Goal: Obtain resource: Download file/media

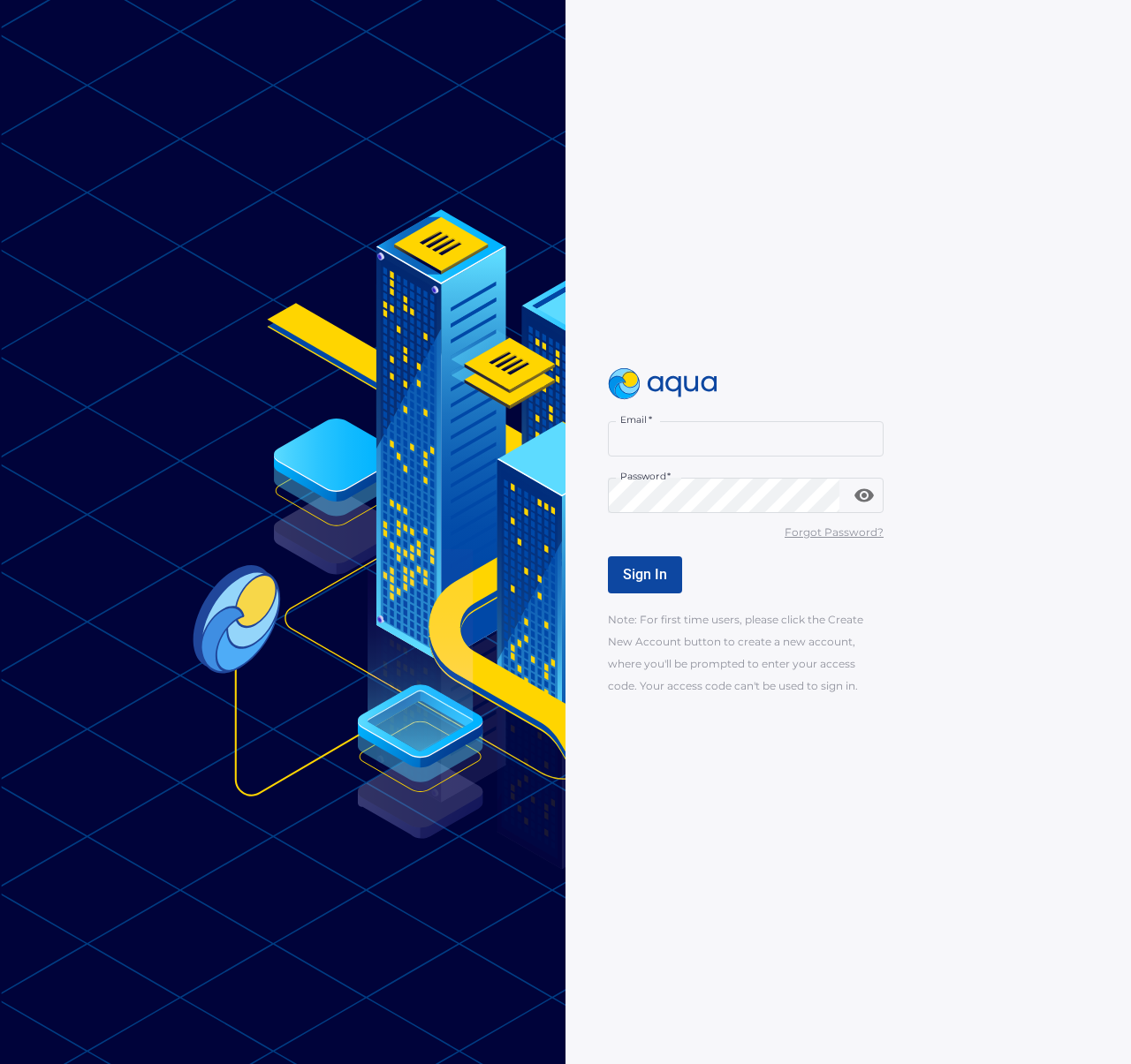
click at [659, 447] on input "Email   *" at bounding box center [746, 439] width 276 height 35
click at [0, 1063] on com-1password-button at bounding box center [0, 1064] width 0 height 0
type input "**********"
drag, startPoint x: 861, startPoint y: 37, endPoint x: 1068, endPoint y: 43, distance: 207.1
click at [1068, 43] on div "You have access to the following domains: [DOMAIN_NAME]" at bounding box center [896, 43] width 428 height 43
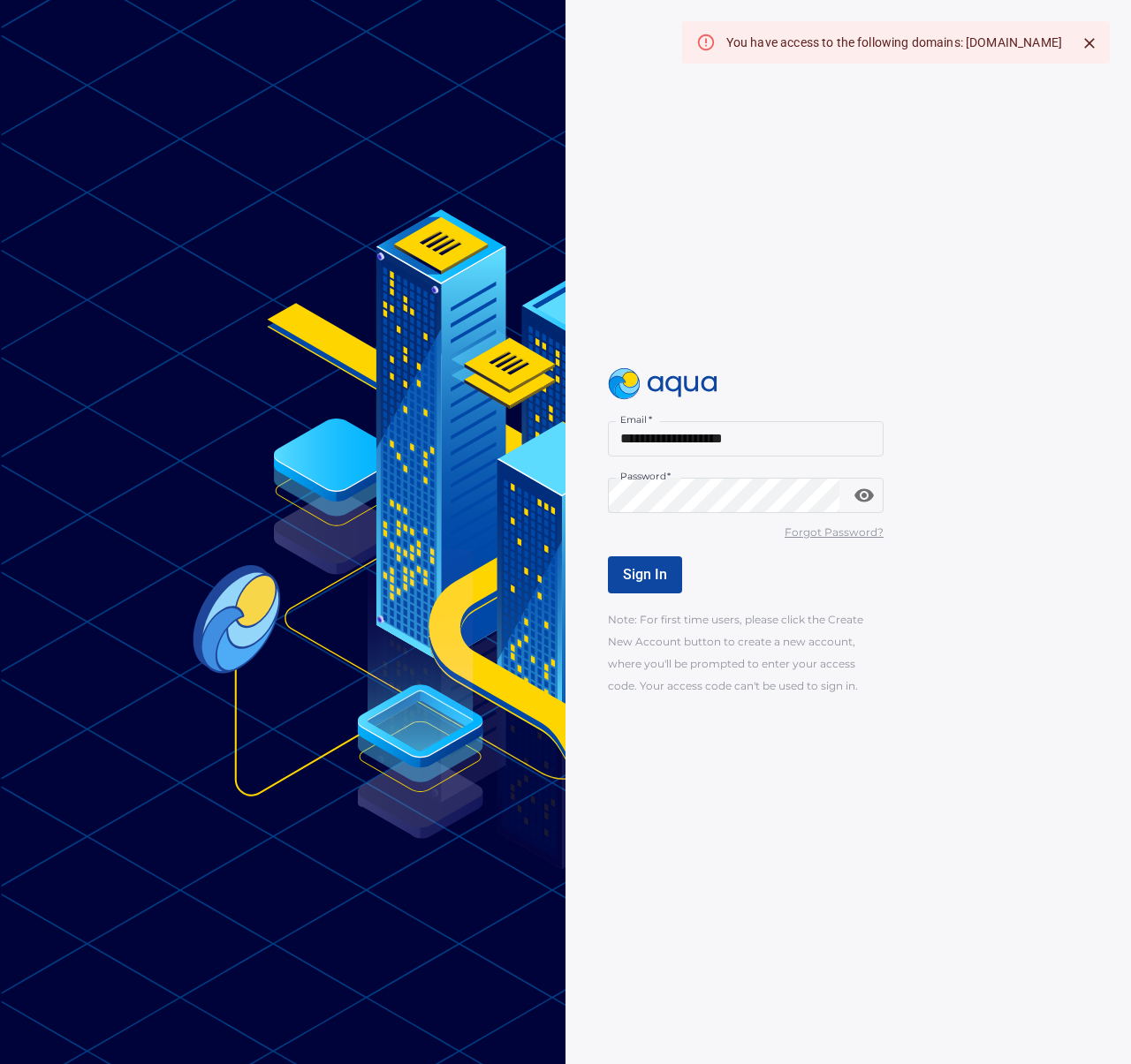
copy div "[DOMAIN_NAME]"
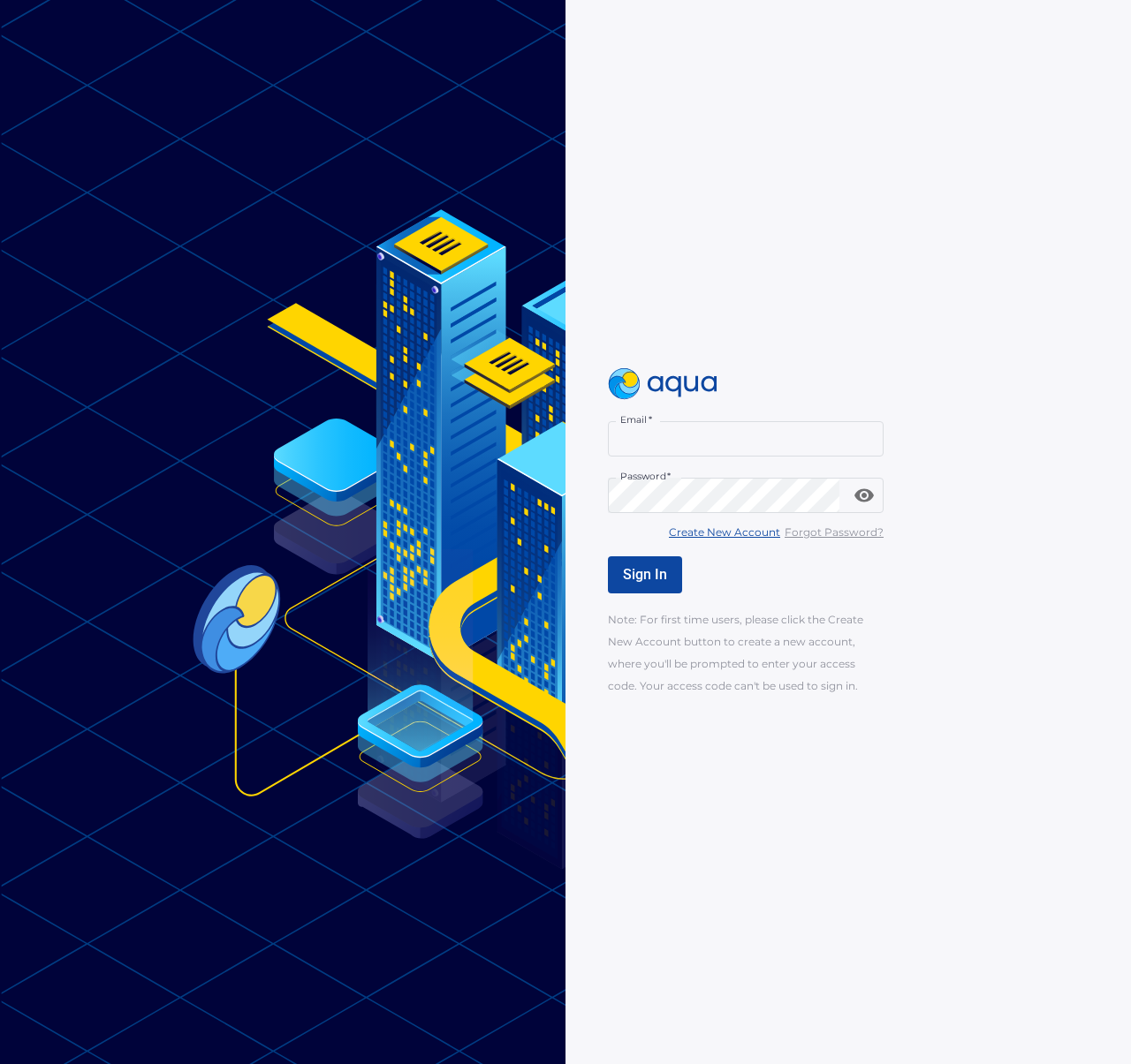
click at [700, 438] on input "Email   *" at bounding box center [746, 439] width 276 height 35
type input "**********"
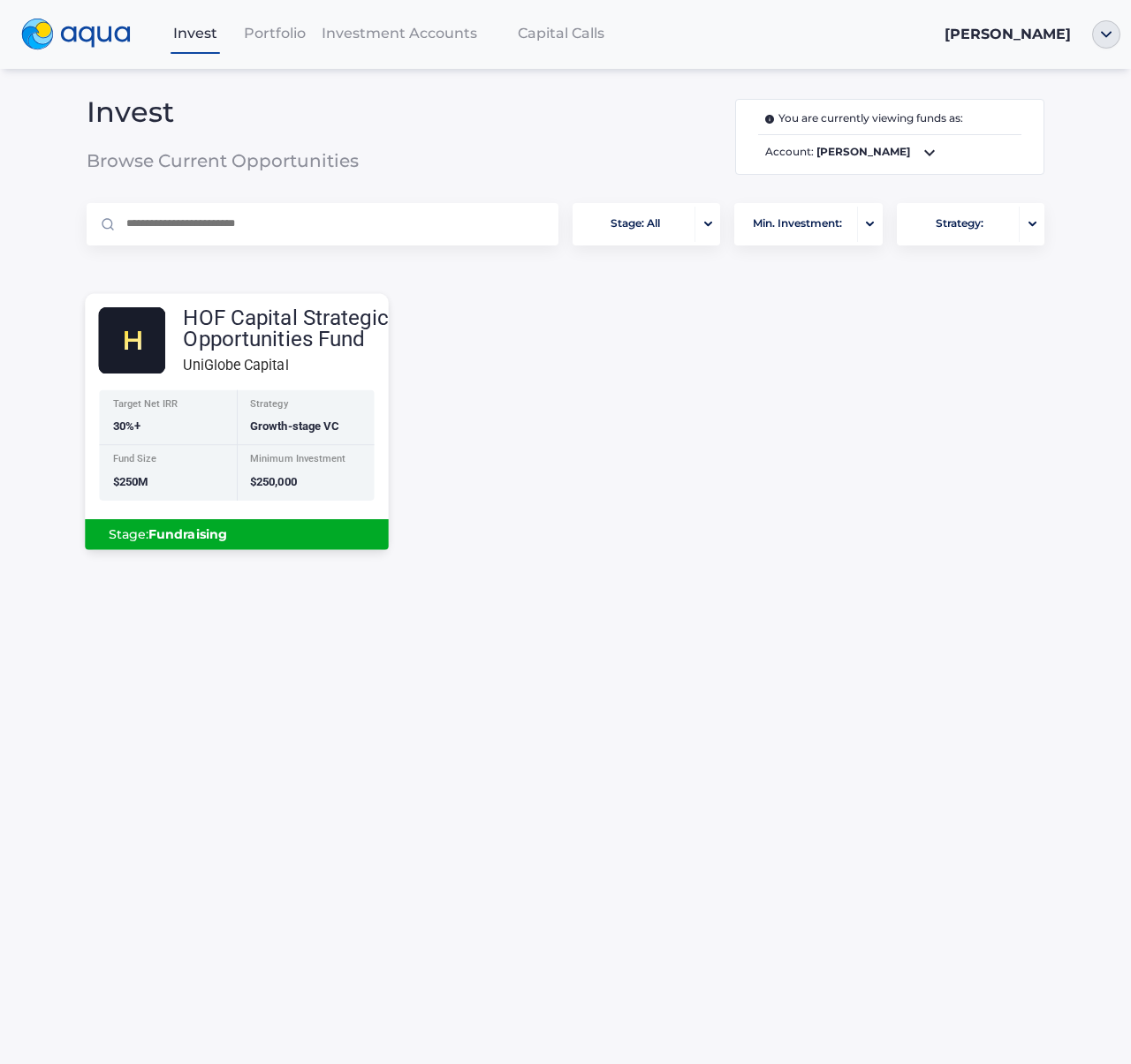
click at [262, 331] on div "HOF Capital Strategic Opportunities Fund" at bounding box center [285, 328] width 205 height 43
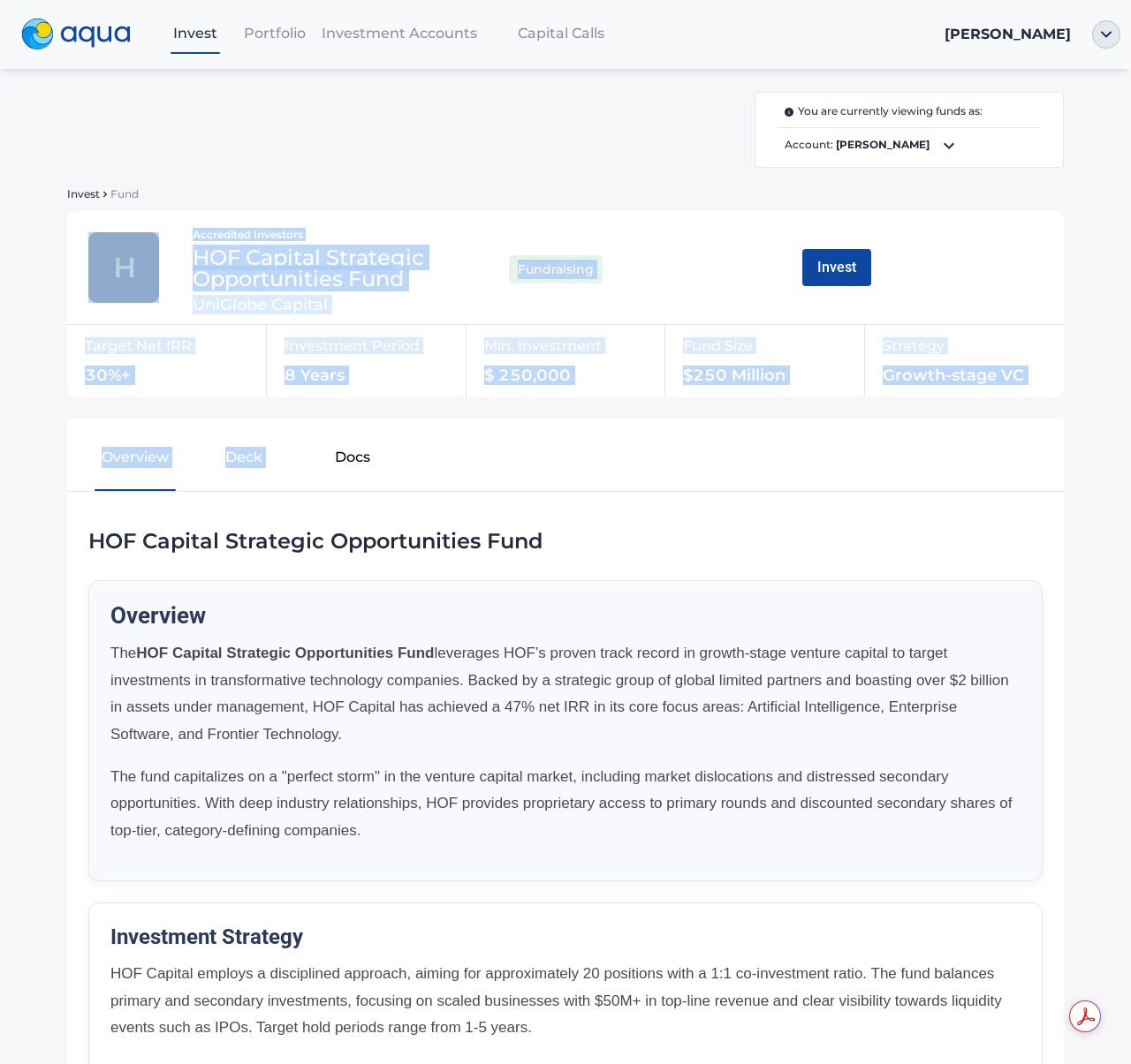
drag, startPoint x: 451, startPoint y: 202, endPoint x: 570, endPoint y: 443, distance: 268.8
click at [570, 443] on div "You are currently viewing funds as: Account: [PERSON_NAME] Invest Fund Accredit…" at bounding box center [566, 1080] width 1018 height 1977
click at [570, 443] on div "Overview Deck Docs" at bounding box center [406, 462] width 651 height 58
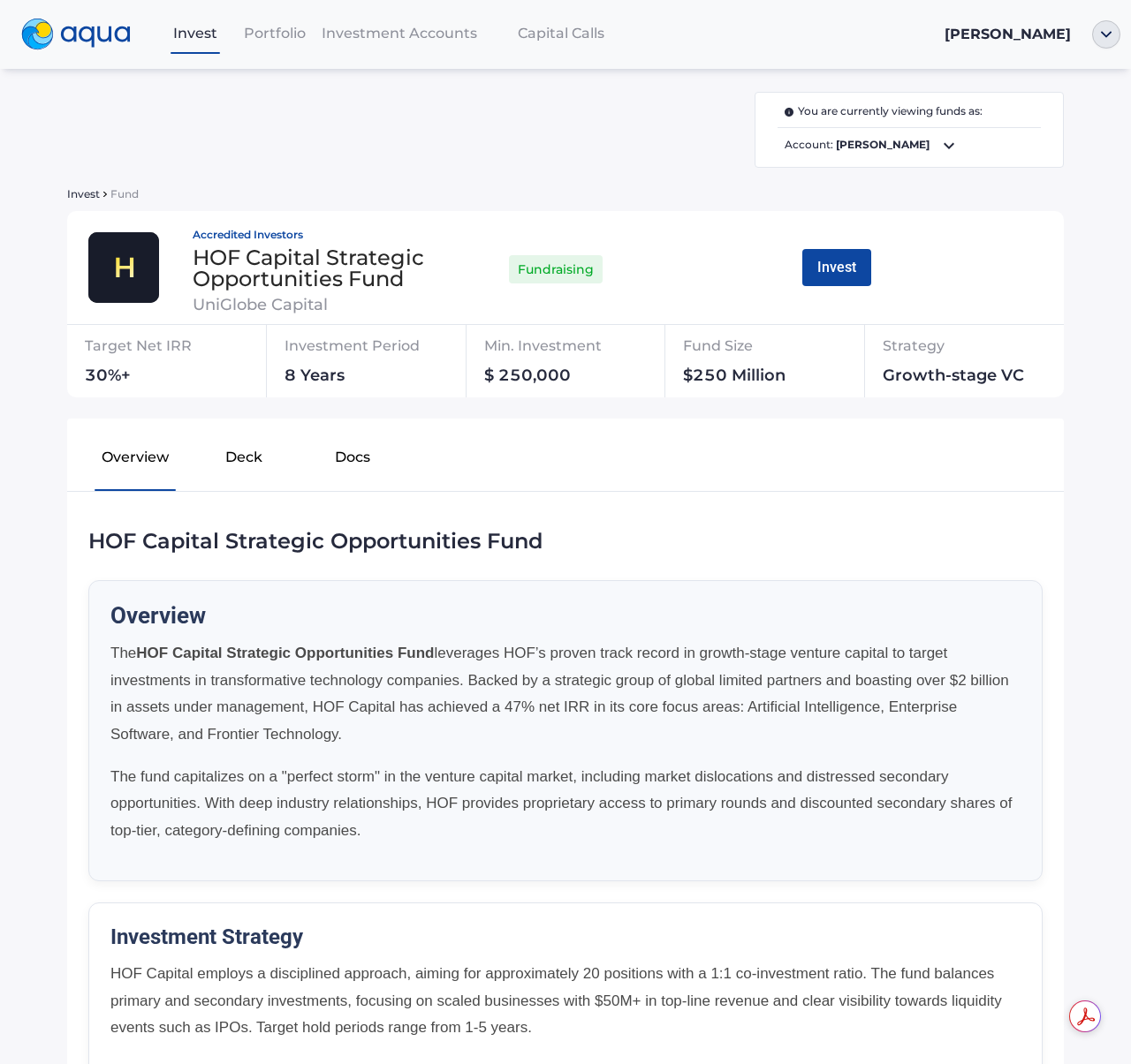
drag, startPoint x: 532, startPoint y: 470, endPoint x: 562, endPoint y: 464, distance: 30.6
click at [562, 464] on div "Overview Deck Docs" at bounding box center [406, 462] width 651 height 58
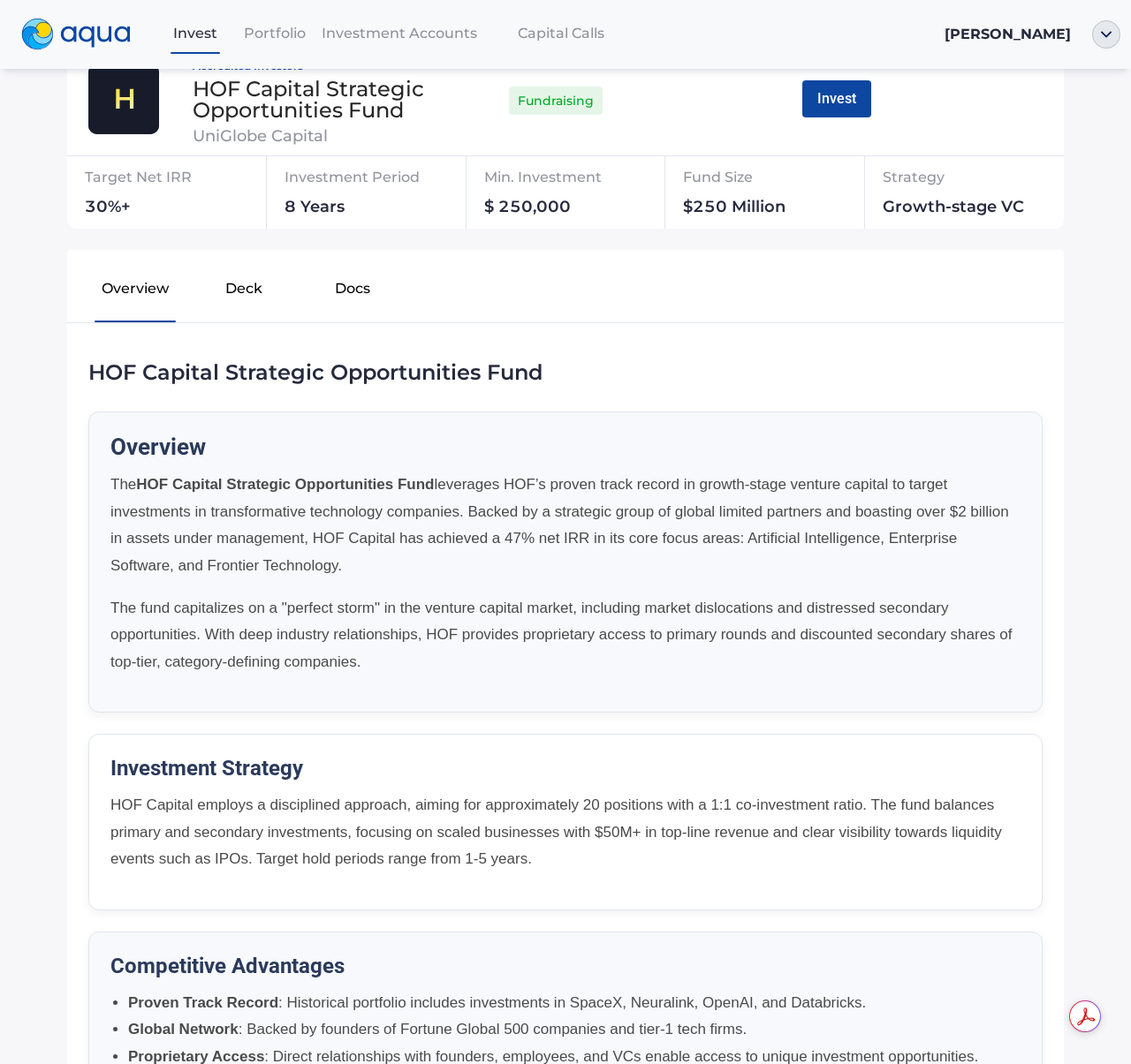
click at [298, 307] on button "Docs" at bounding box center [352, 291] width 108 height 56
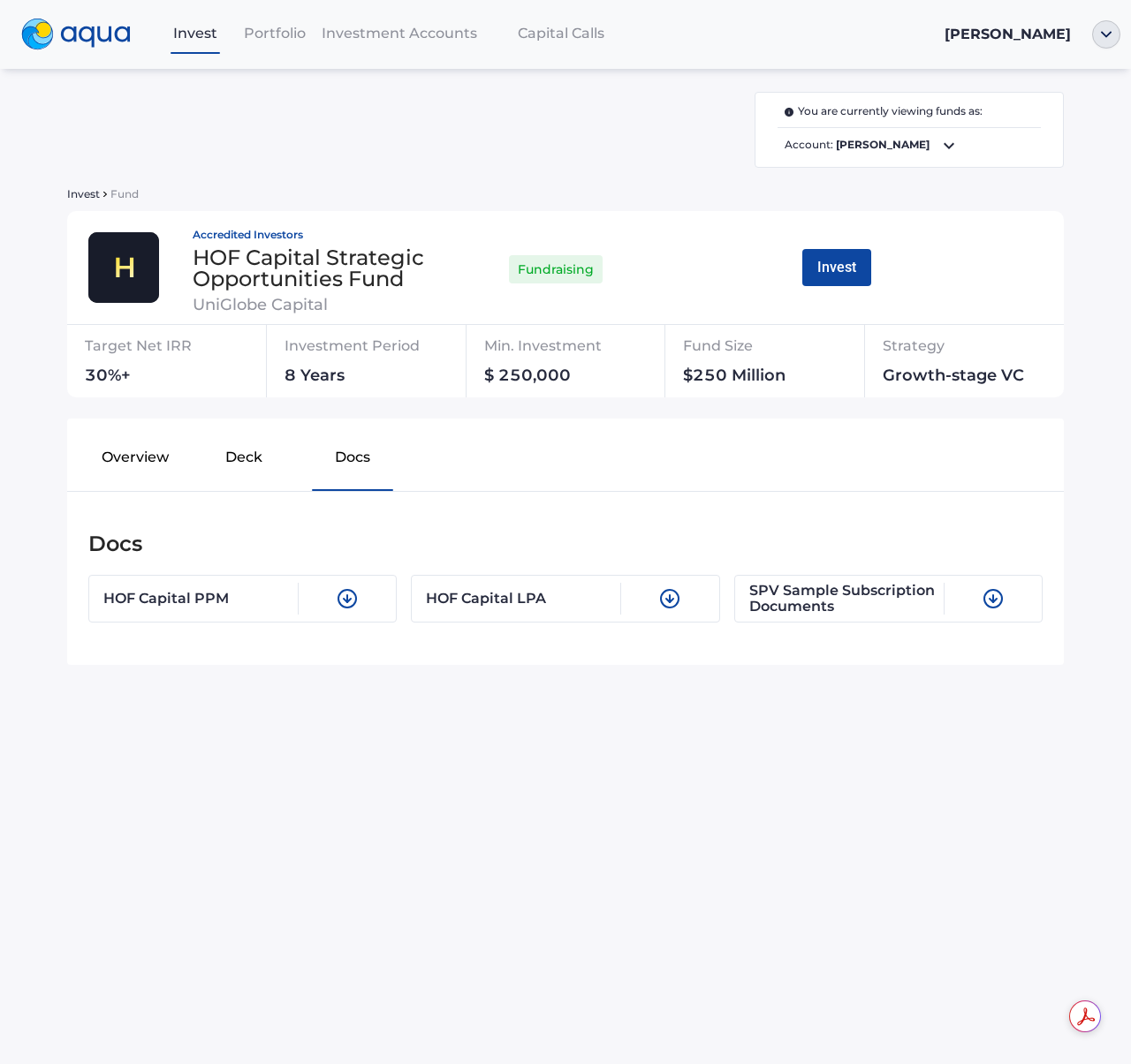
click at [258, 470] on button "Deck" at bounding box center [243, 461] width 108 height 56
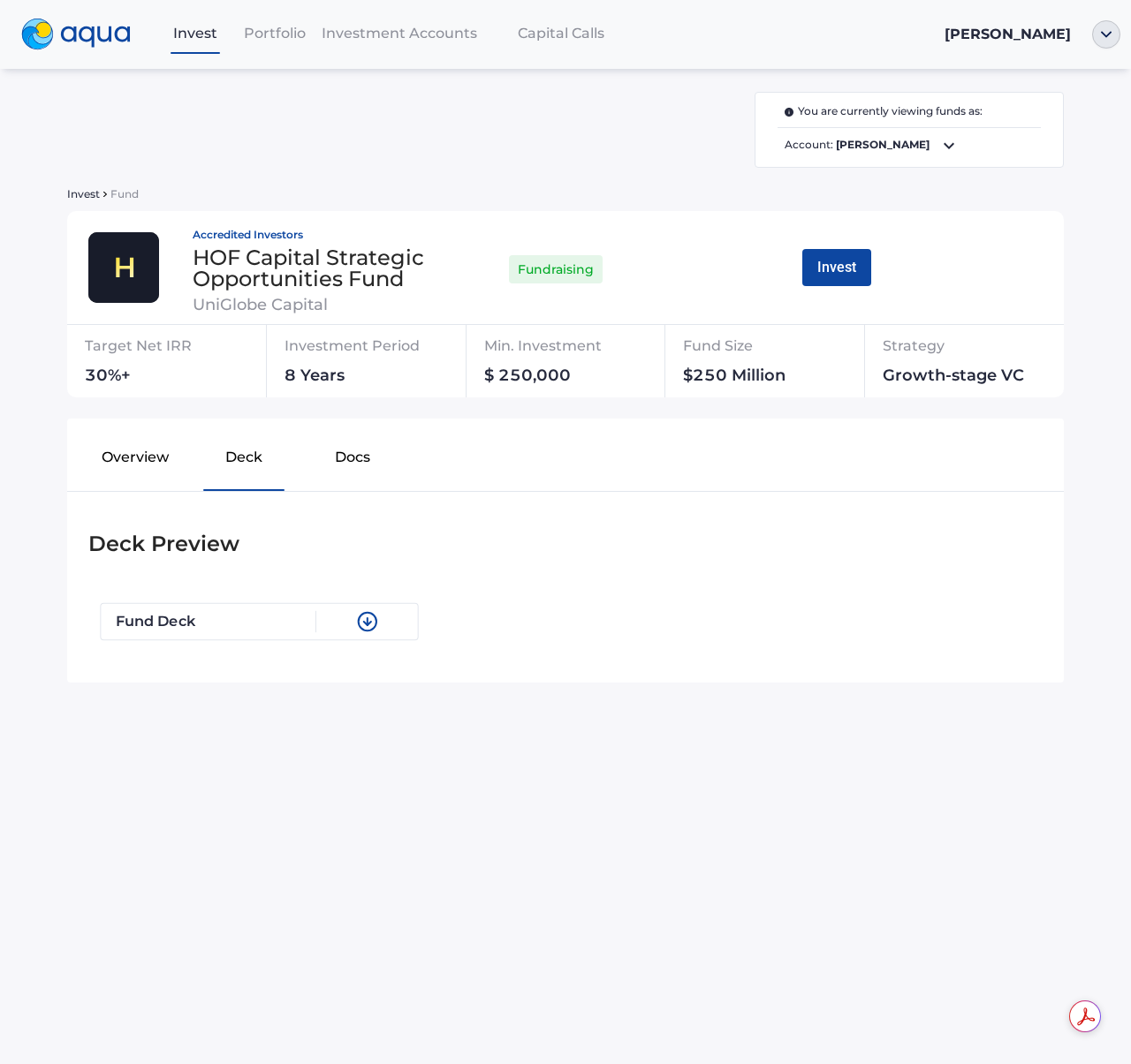
click at [316, 628] on div "Fund Deck" at bounding box center [217, 622] width 202 height 21
click at [340, 153] on div "You are currently viewing funds as: Account: [PERSON_NAME]" at bounding box center [566, 130] width 997 height 76
